Goal: Information Seeking & Learning: Stay updated

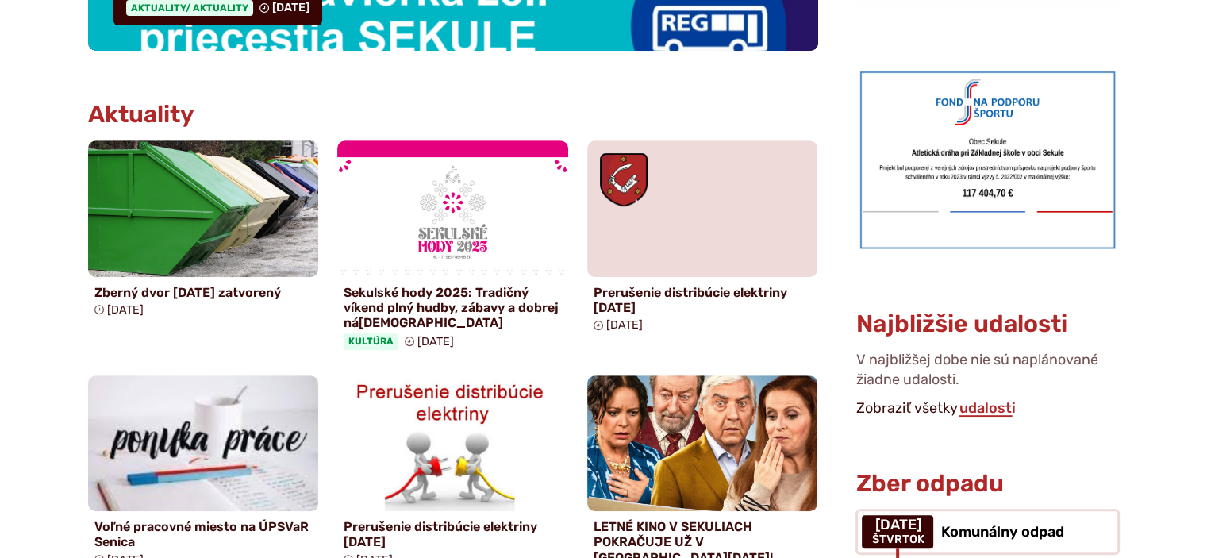
scroll to position [721, 0]
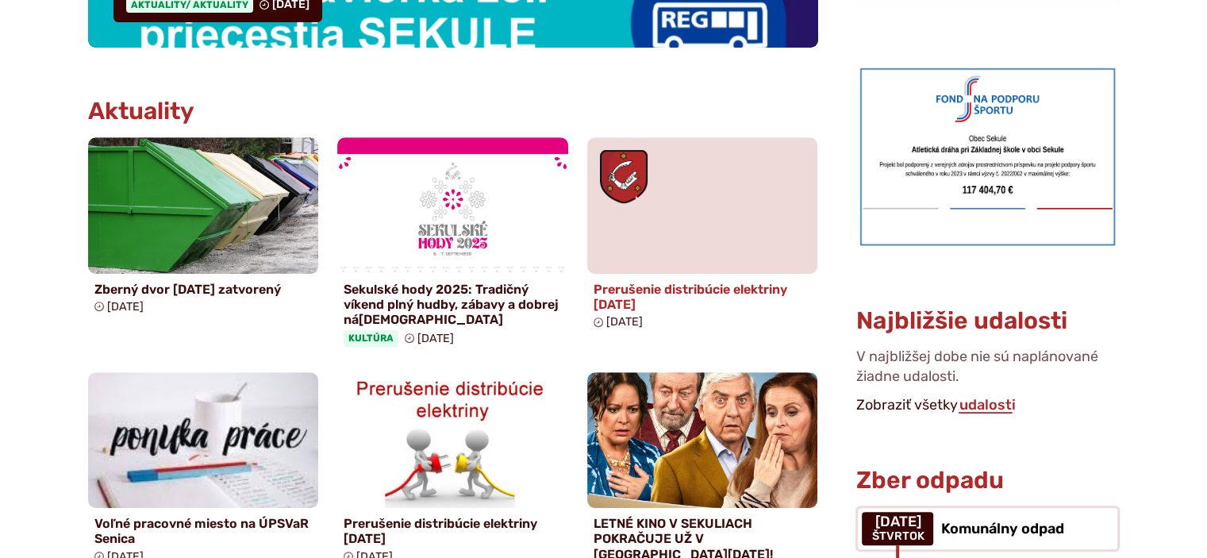
click at [671, 294] on h4 "Prerušenie distribúcie elektriny [DATE]" at bounding box center [703, 297] width 218 height 30
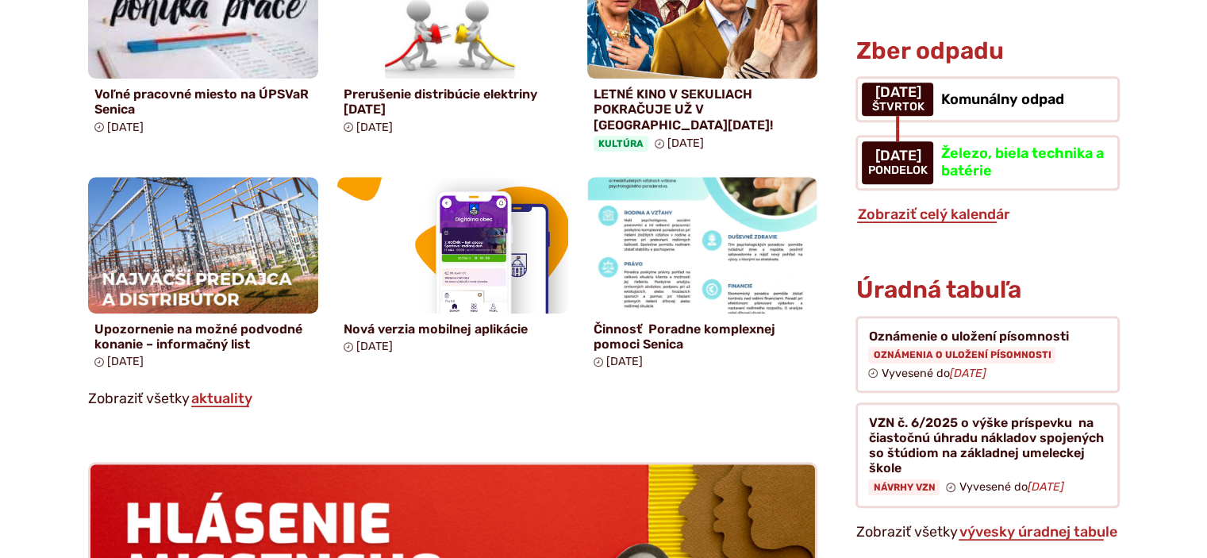
scroll to position [1162, 0]
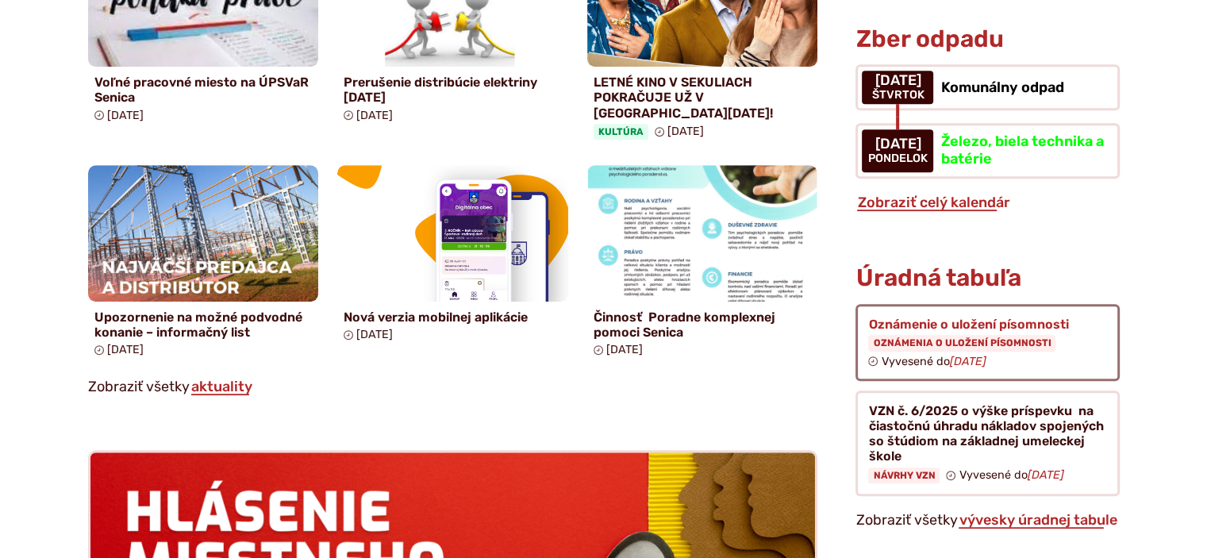
click at [1007, 326] on figure at bounding box center [987, 342] width 263 height 77
